Goal: Entertainment & Leisure: Browse casually

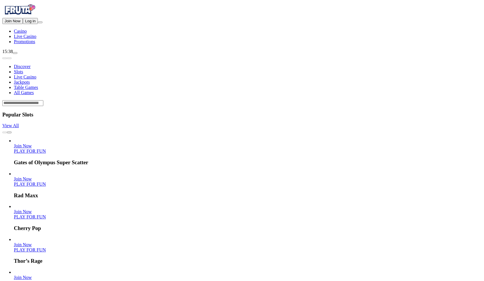
click at [38, 24] on button "Log in" at bounding box center [30, 21] width 15 height 6
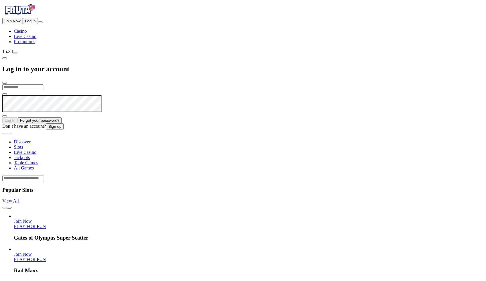
type input "**********"
click at [18, 117] on button "Log In" at bounding box center [9, 120] width 15 height 6
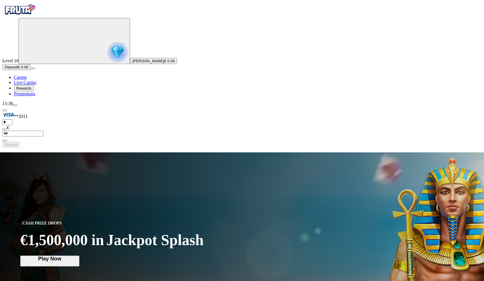
click at [18, 69] on span "Deposit" at bounding box center [11, 67] width 13 height 4
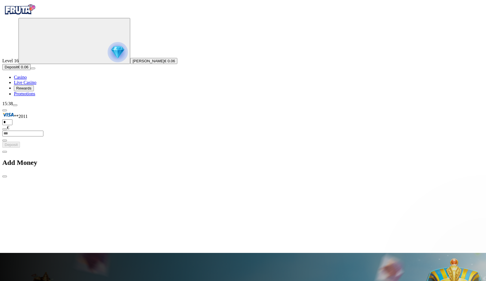
click at [5, 152] on span "chevron-left icon" at bounding box center [5, 152] width 0 height 0
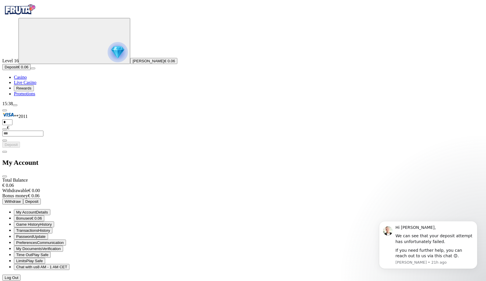
click at [61, 246] on span "Verification" at bounding box center [51, 248] width 19 height 4
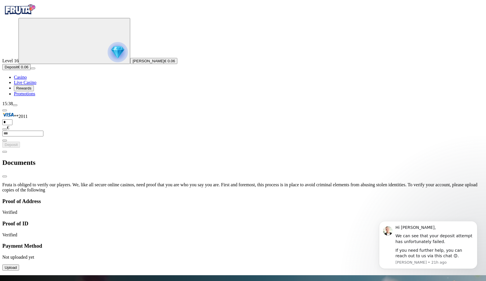
click at [163, 220] on div "Proof of ID Verified" at bounding box center [242, 228] width 481 height 17
click at [147, 220] on div "Proof of ID Verified" at bounding box center [242, 228] width 481 height 17
click at [88, 232] on p "Verified" at bounding box center [242, 234] width 481 height 5
click at [87, 220] on h3 "Proof of ID" at bounding box center [242, 223] width 481 height 6
click at [81, 232] on p "Verified" at bounding box center [242, 234] width 481 height 5
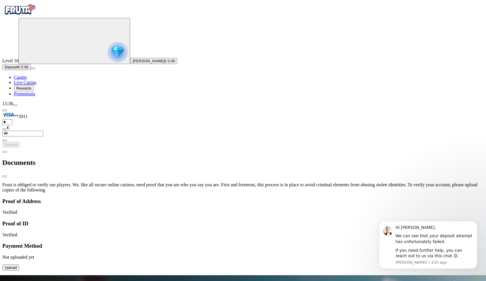
click at [2, 220] on span "fingerprint icon" at bounding box center [2, 220] width 0 height 0
click at [2, 198] on span "location icon" at bounding box center [2, 198] width 0 height 0
click at [29, 85] on span "Live Casino" at bounding box center [25, 82] width 23 height 5
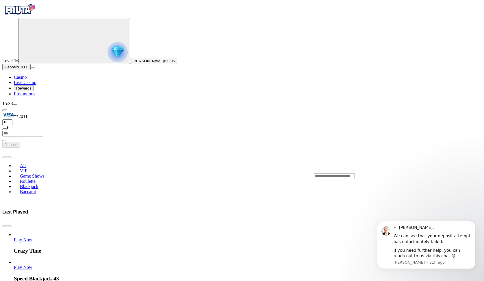
click at [27, 80] on span "Casino" at bounding box center [20, 77] width 13 height 5
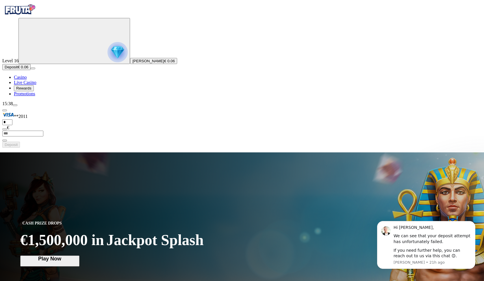
click at [108, 62] on img "Primary" at bounding box center [118, 52] width 20 height 20
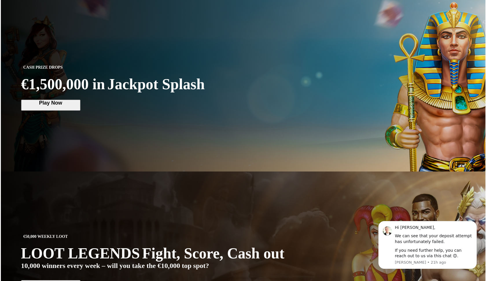
scroll to position [311, 0]
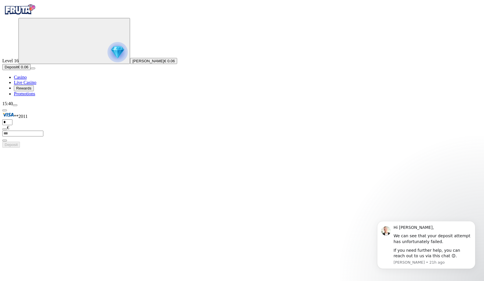
click at [108, 62] on img "Primary" at bounding box center [118, 52] width 20 height 20
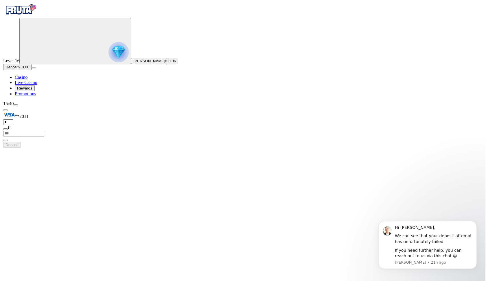
scroll to position [311, 0]
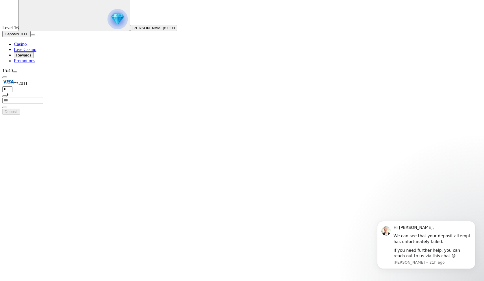
scroll to position [37, 0]
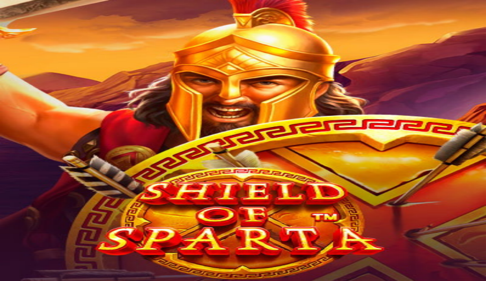
click at [108, 62] on img "Primary" at bounding box center [118, 52] width 20 height 20
click at [75, 198] on div "Rewards" at bounding box center [242, 213] width 481 height 30
click at [5, 202] on span "chevron-left icon" at bounding box center [5, 202] width 0 height 0
click at [169, 198] on div "My Account" at bounding box center [242, 213] width 481 height 30
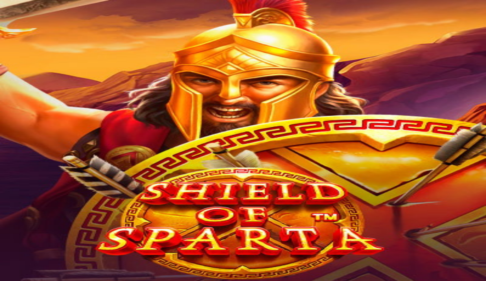
click at [5, 227] on span "close icon" at bounding box center [5, 227] width 0 height 0
click at [14, 254] on span "fullscreen icon" at bounding box center [14, 254] width 0 height 0
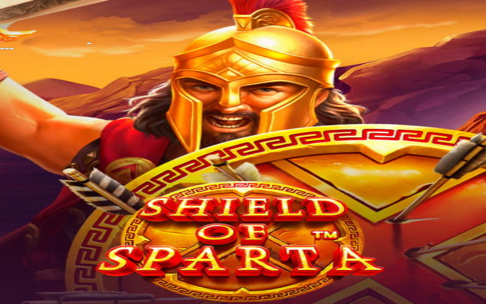
click at [2, 49] on span "close icon" at bounding box center [2, 49] width 0 height 0
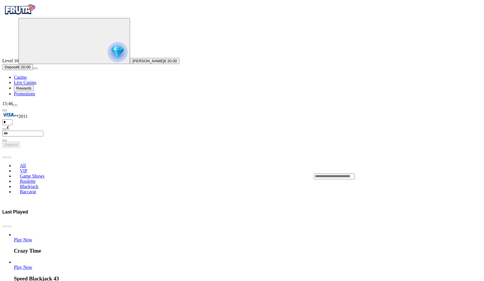
click at [32, 264] on link "Play Now" at bounding box center [23, 266] width 19 height 5
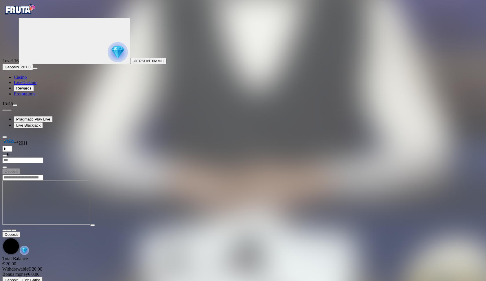
click at [43, 174] on input "Search" at bounding box center [22, 177] width 41 height 6
click at [5, 230] on span "close icon" at bounding box center [5, 230] width 0 height 0
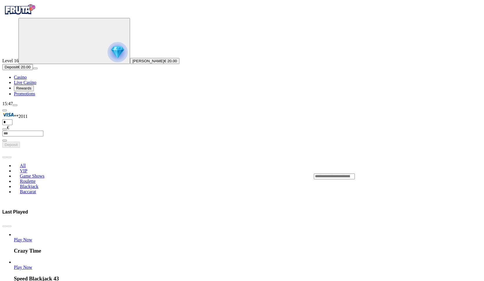
click at [32, 264] on span "Play Now" at bounding box center [23, 266] width 19 height 5
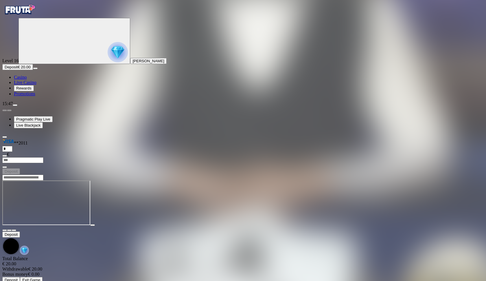
click at [14, 230] on span "fullscreen icon" at bounding box center [14, 230] width 0 height 0
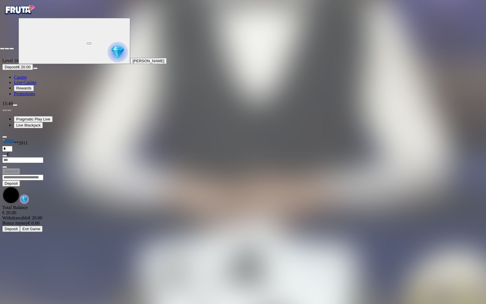
click at [2, 49] on span "close icon" at bounding box center [2, 49] width 0 height 0
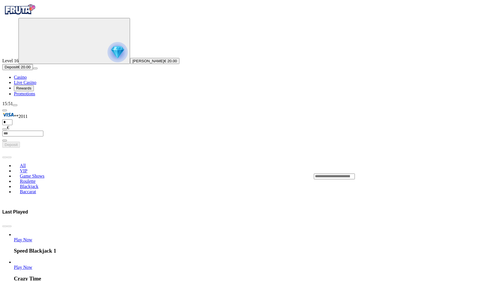
click at [43, 70] on circle "Primary" at bounding box center [64, 40] width 59 height 59
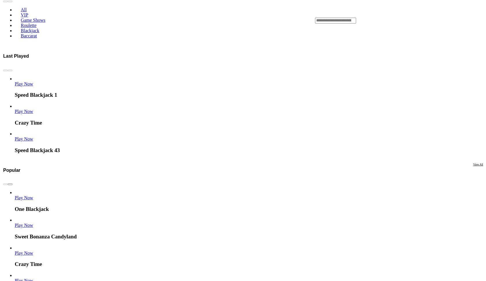
scroll to position [311, 0]
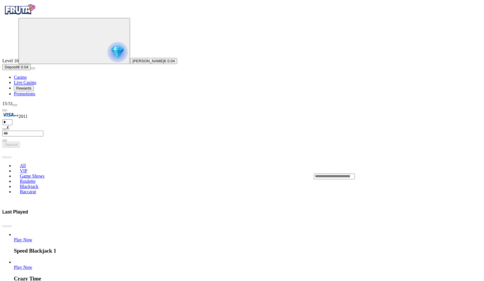
click at [27, 80] on link "Casino" at bounding box center [20, 77] width 13 height 5
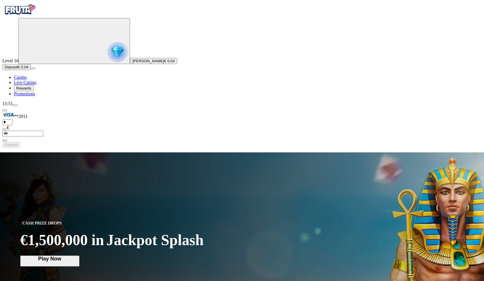
scroll to position [1, 0]
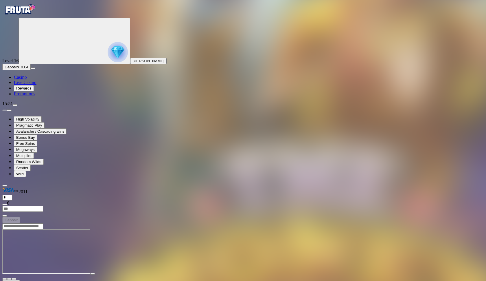
click at [130, 64] on button "[PERSON_NAME]" at bounding box center [148, 61] width 36 height 6
click at [5, 227] on span "chevron-left icon" at bounding box center [5, 227] width 0 height 0
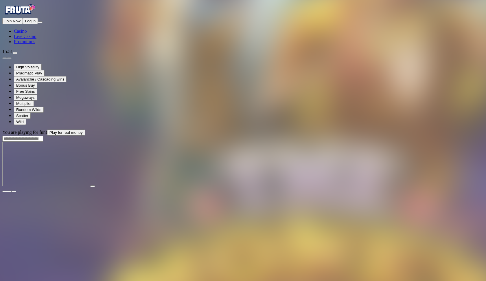
click at [43, 136] on input "Search" at bounding box center [22, 139] width 41 height 6
click at [16, 190] on button "button" at bounding box center [14, 191] width 5 height 2
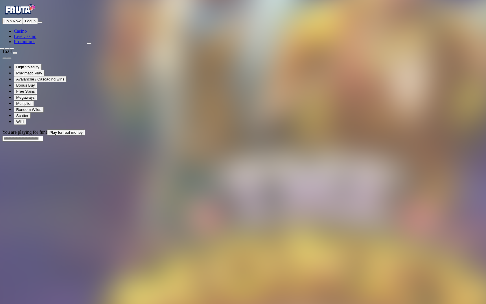
click at [2, 49] on span "close icon" at bounding box center [2, 49] width 0 height 0
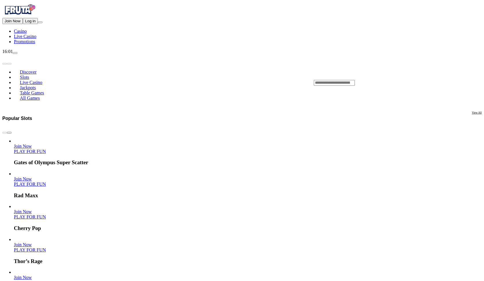
click at [377, 80] on div "Lobby" at bounding box center [398, 83] width 168 height 6
click at [355, 80] on input "Search" at bounding box center [334, 83] width 41 height 6
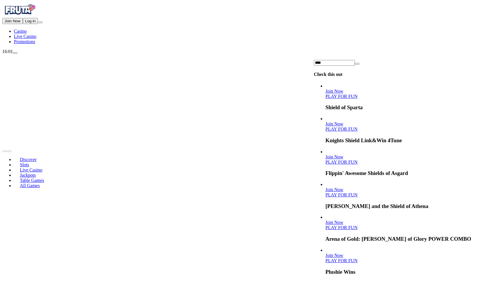
type input "****"
click at [358, 94] on link "PLAY FOR FUN" at bounding box center [342, 96] width 32 height 5
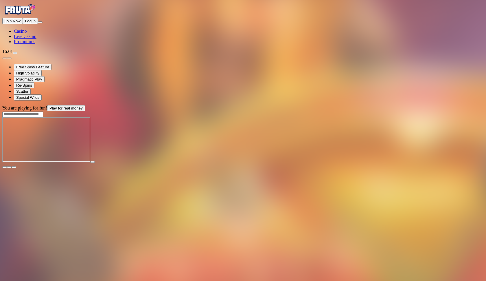
click at [14, 167] on span "fullscreen icon" at bounding box center [14, 167] width 0 height 0
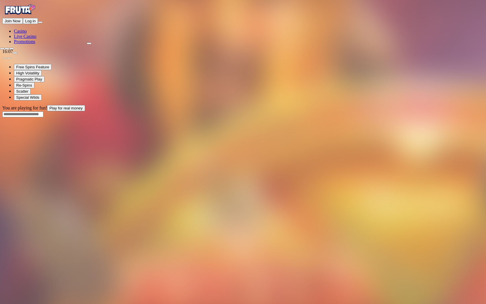
click at [2, 49] on span "close icon" at bounding box center [2, 49] width 0 height 0
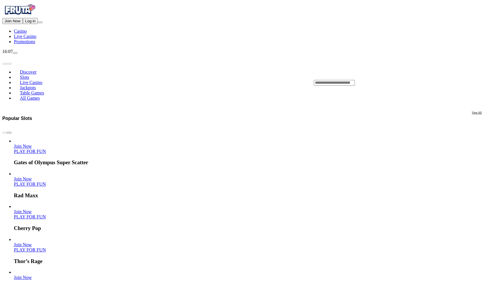
click at [397, 80] on div "Lobby" at bounding box center [398, 83] width 168 height 6
click at [388, 80] on div "Lobby" at bounding box center [398, 83] width 168 height 6
click at [387, 80] on div "Lobby" at bounding box center [398, 83] width 168 height 6
click at [355, 80] on input "Search" at bounding box center [334, 83] width 41 height 6
click at [46, 149] on link "PLAY FOR FUN" at bounding box center [30, 151] width 32 height 5
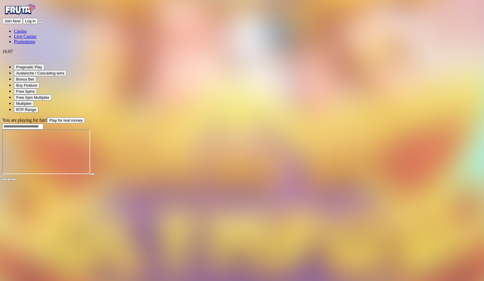
click at [14, 179] on span "fullscreen icon" at bounding box center [14, 179] width 0 height 0
